Goal: Task Accomplishment & Management: Manage account settings

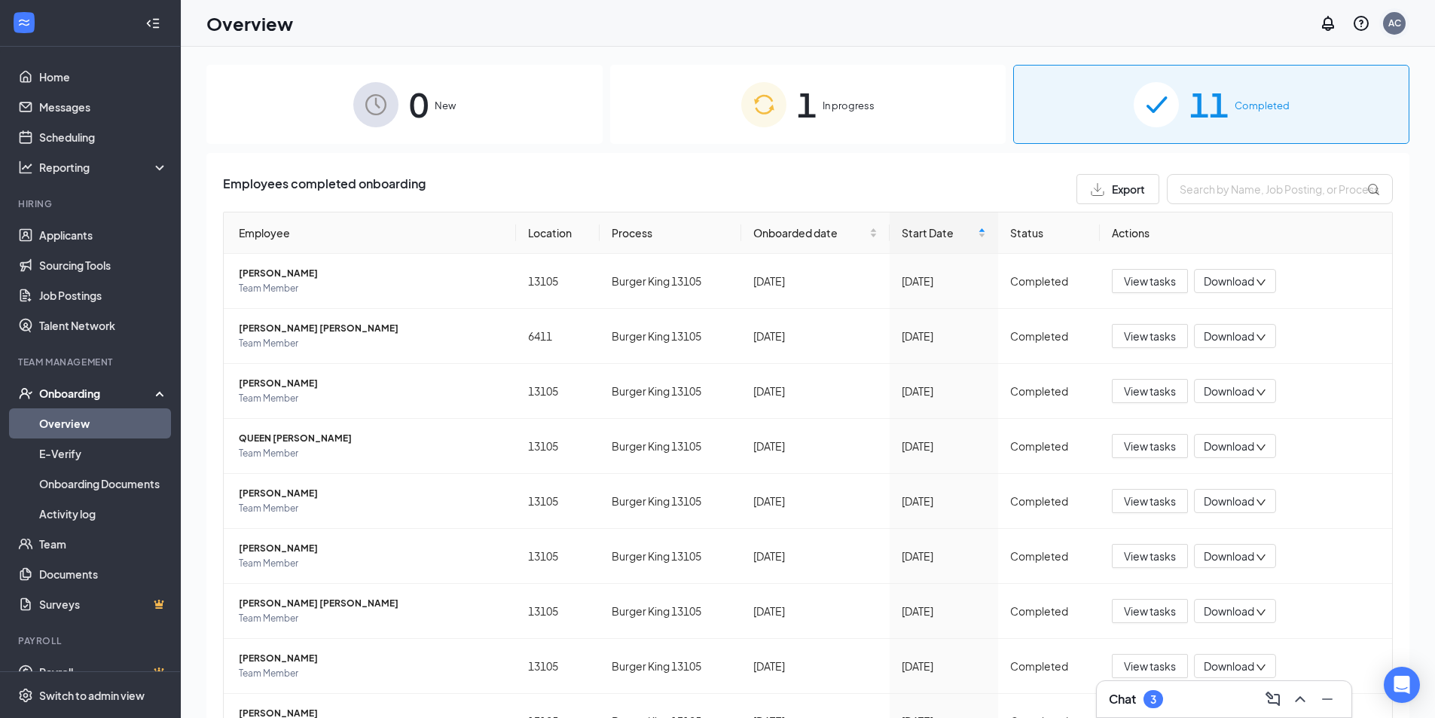
click at [1396, 27] on div "AC" at bounding box center [1395, 23] width 13 height 13
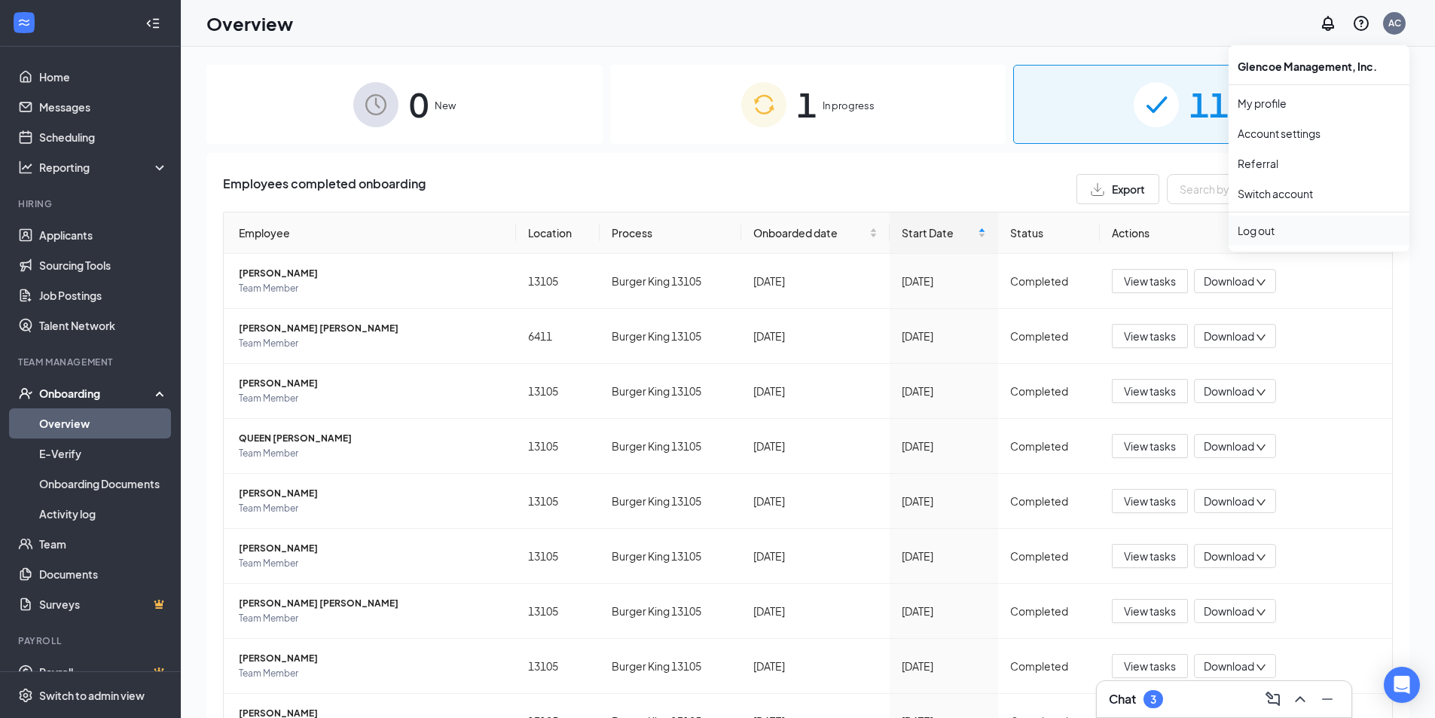
click at [1294, 236] on div "Log out" at bounding box center [1319, 230] width 163 height 15
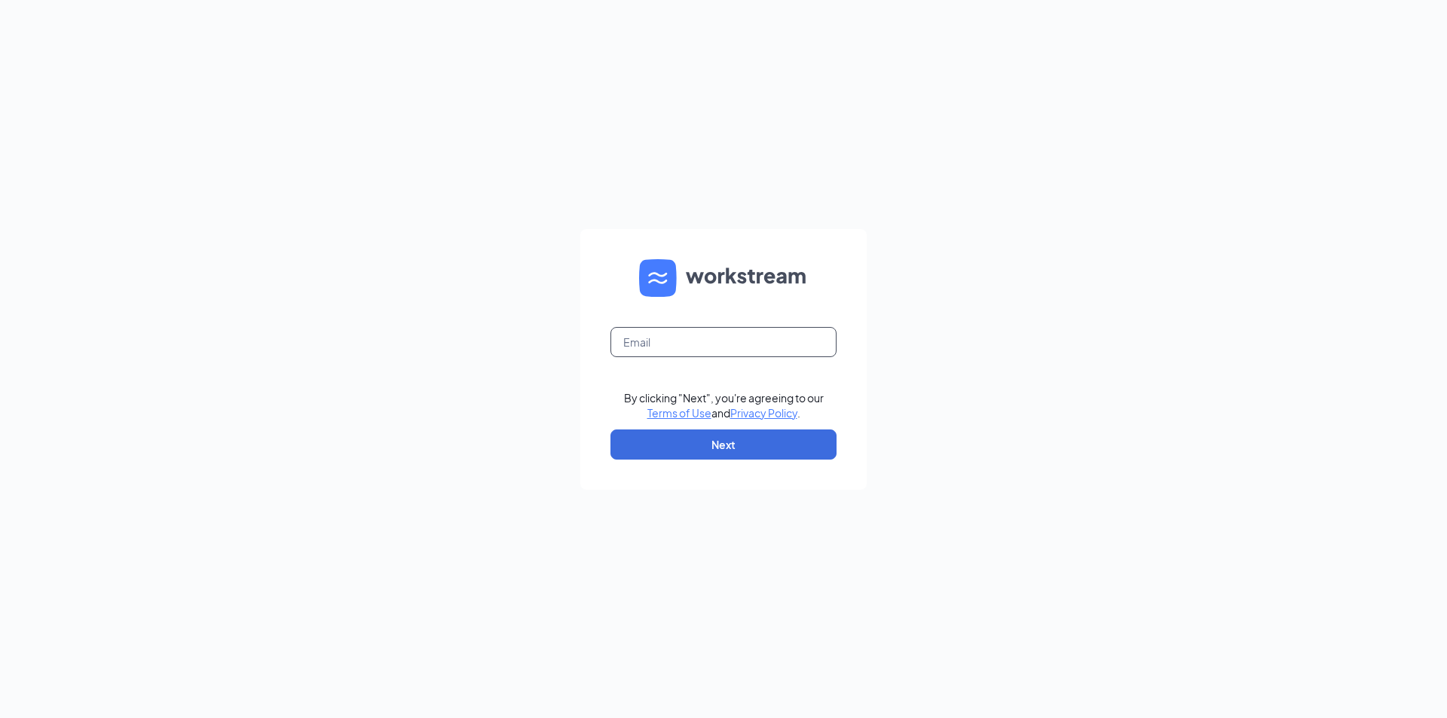
click at [750, 334] on input "text" at bounding box center [723, 342] width 226 height 30
type input "coliva@glencoelv.com"
click at [729, 446] on button "Next" at bounding box center [723, 444] width 226 height 30
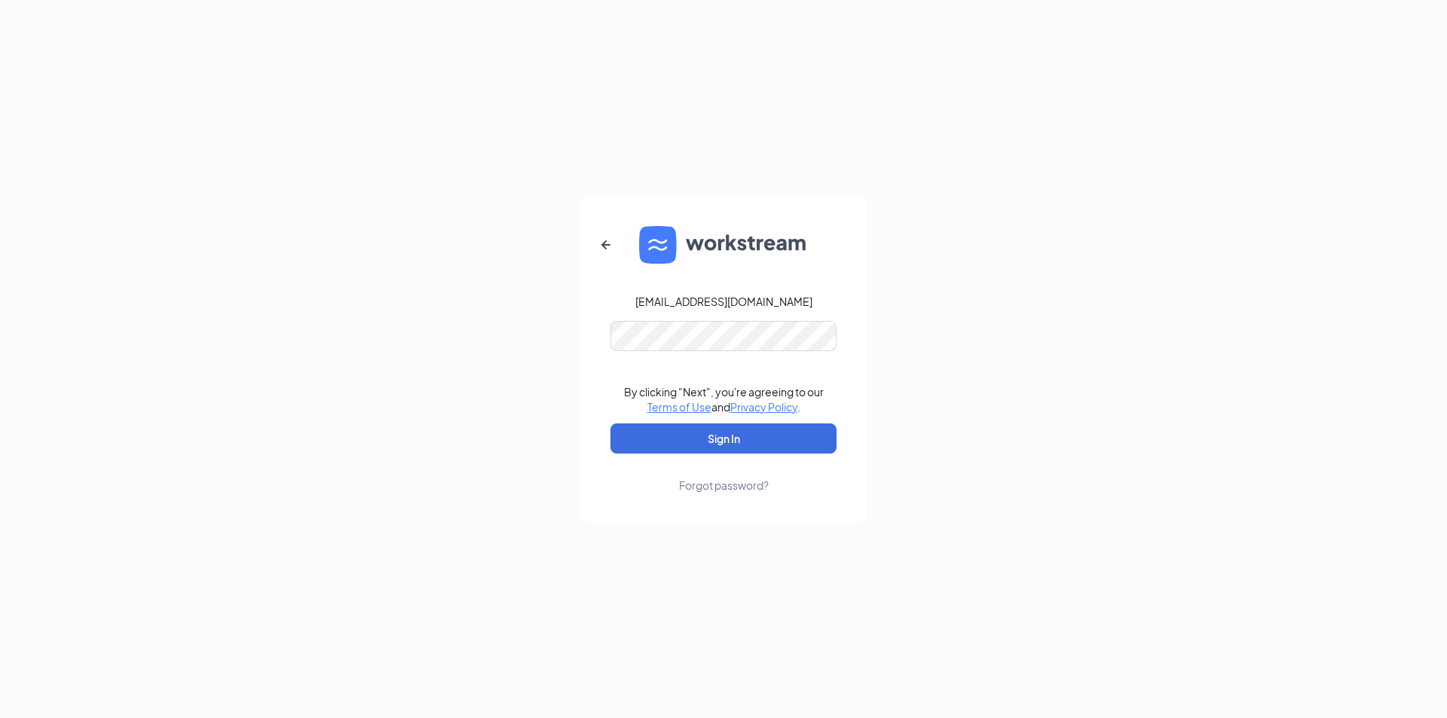
click at [732, 354] on form "coliva@glencoelv.com By clicking "Next", you're agreeing to our Terms of Use an…" at bounding box center [723, 359] width 286 height 327
click at [683, 448] on button "Sign In" at bounding box center [723, 438] width 226 height 30
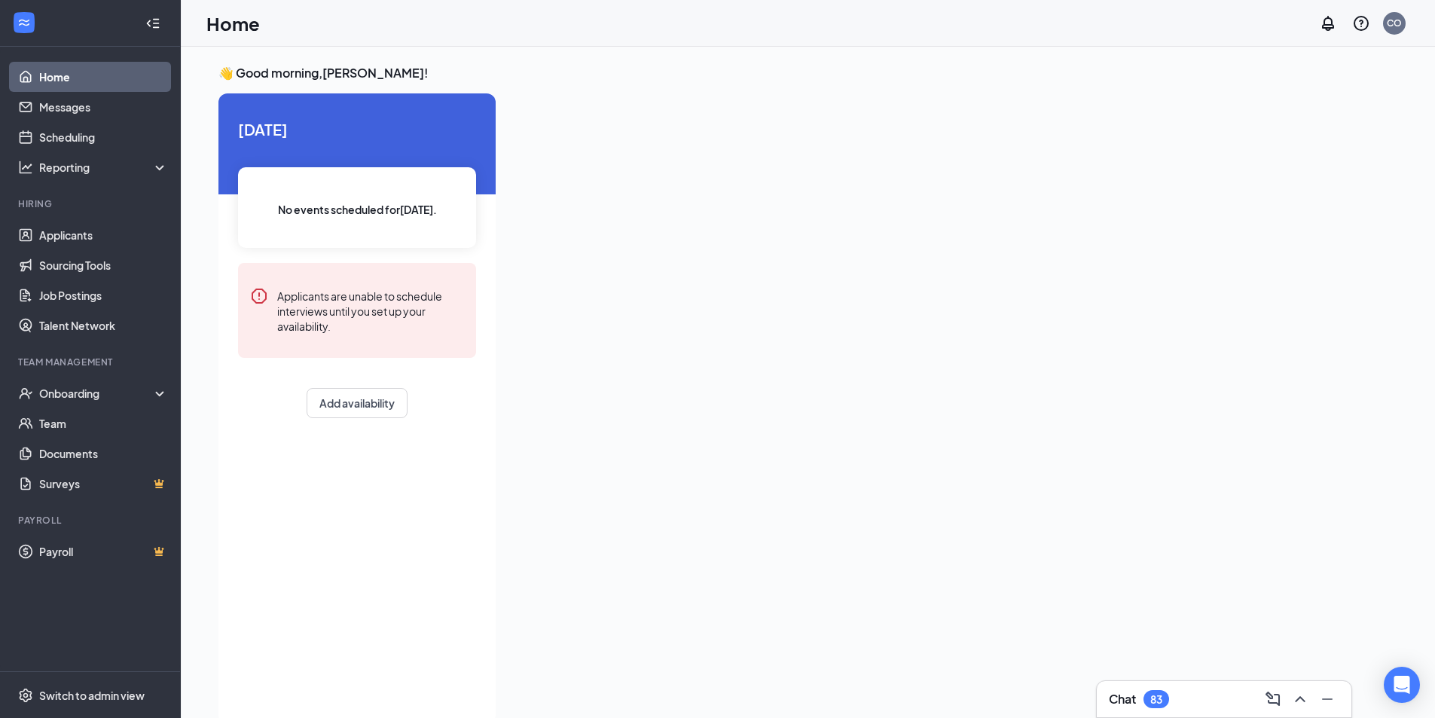
click at [85, 75] on link "Home" at bounding box center [103, 77] width 129 height 30
click at [96, 430] on link "Team" at bounding box center [103, 423] width 129 height 30
click at [1401, 20] on div "CO" at bounding box center [1394, 23] width 15 height 13
click at [1389, 29] on div "CO" at bounding box center [1394, 23] width 15 height 13
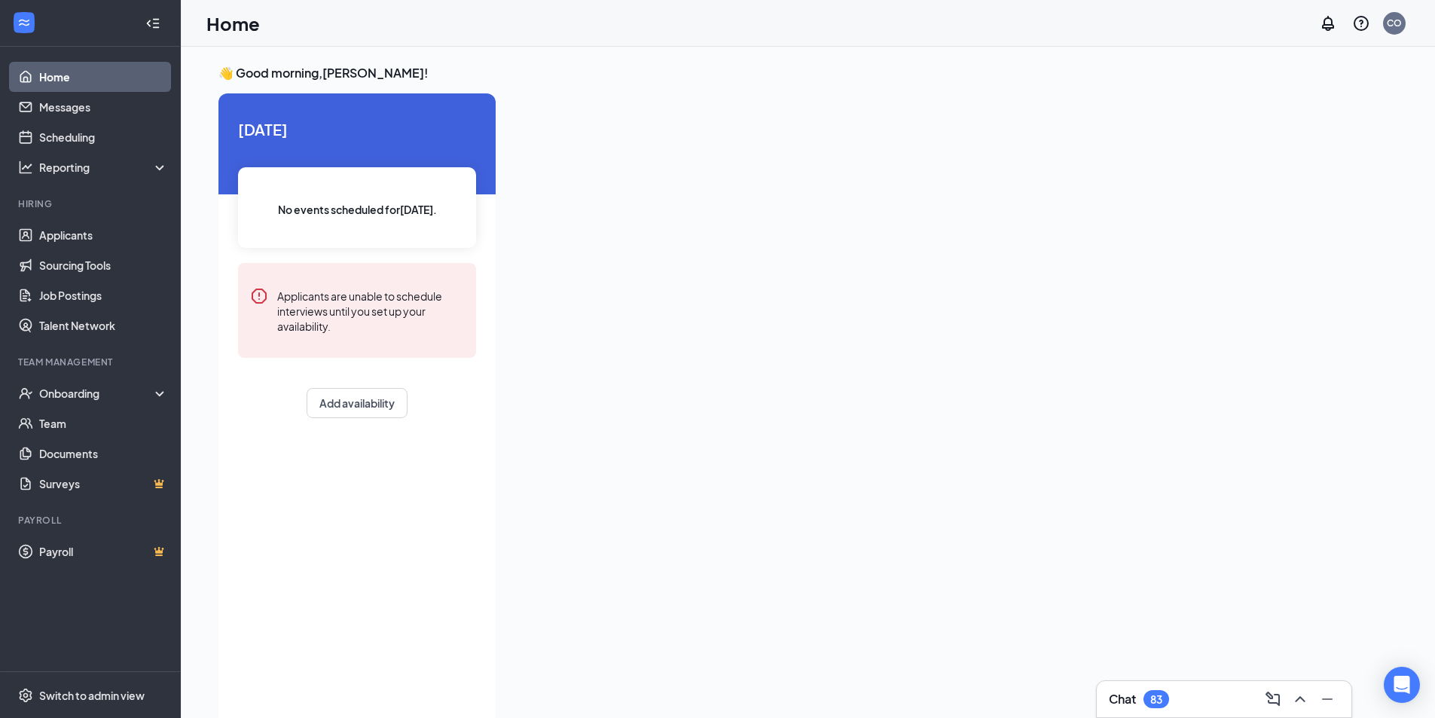
click at [1272, 232] on div at bounding box center [930, 404] width 844 height 622
click at [1392, 20] on div "CO" at bounding box center [1394, 23] width 15 height 13
click at [1257, 228] on div "Log out" at bounding box center [1319, 230] width 163 height 15
